Goal: Find specific page/section: Find specific page/section

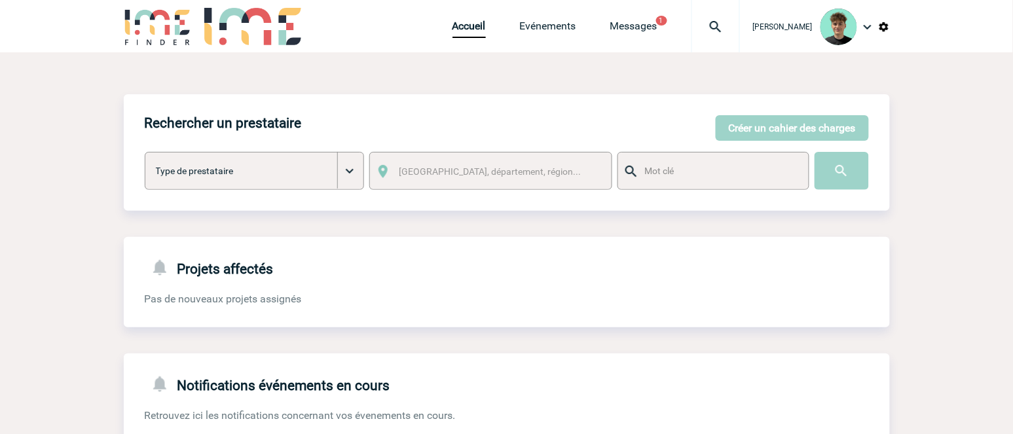
drag, startPoint x: 228, startPoint y: 276, endPoint x: 268, endPoint y: 260, distance: 43.5
click at [229, 276] on h4 "Projets affectés" at bounding box center [209, 267] width 129 height 19
click at [723, 27] on img at bounding box center [715, 27] width 47 height 16
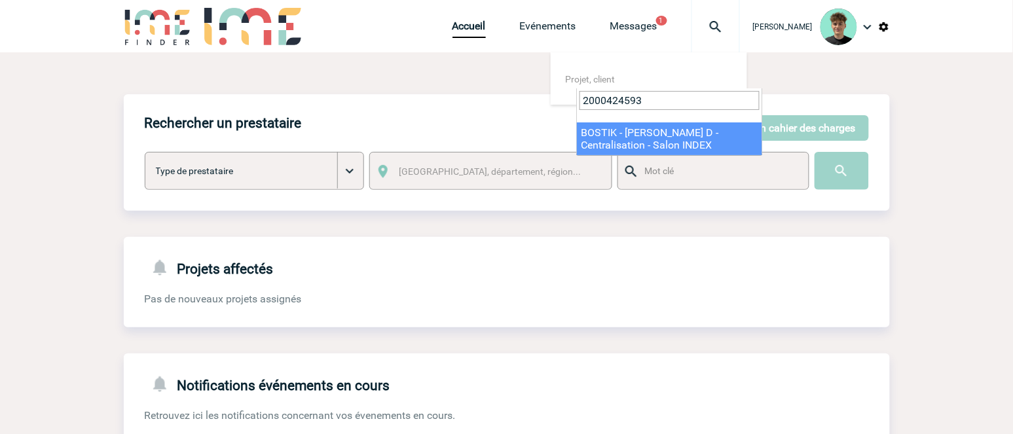
type input "2000424593"
select select "24094"
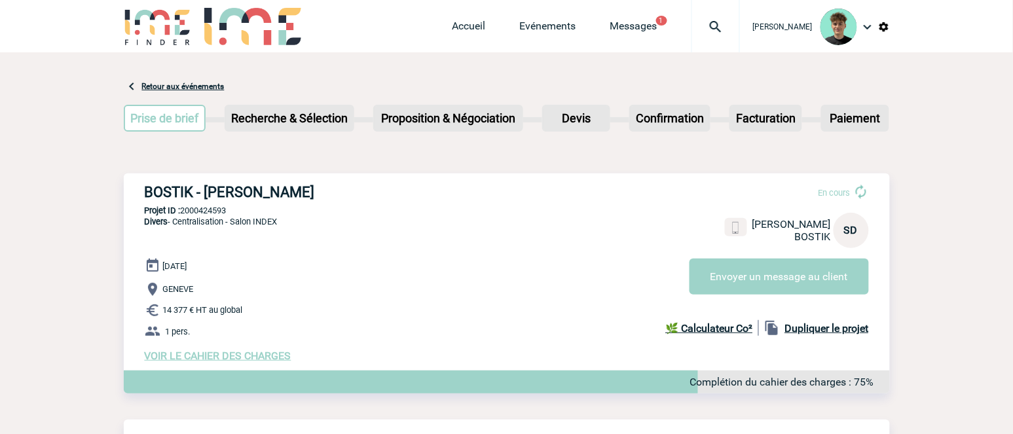
click at [204, 257] on p "Divers - Centralisation - Salon INDEX" at bounding box center [201, 237] width 154 height 42
drag, startPoint x: 253, startPoint y: 192, endPoint x: 302, endPoint y: 148, distance: 65.8
click at [253, 190] on h3 "BOSTIK - [PERSON_NAME]" at bounding box center [341, 192] width 393 height 16
